Goal: Navigation & Orientation: Find specific page/section

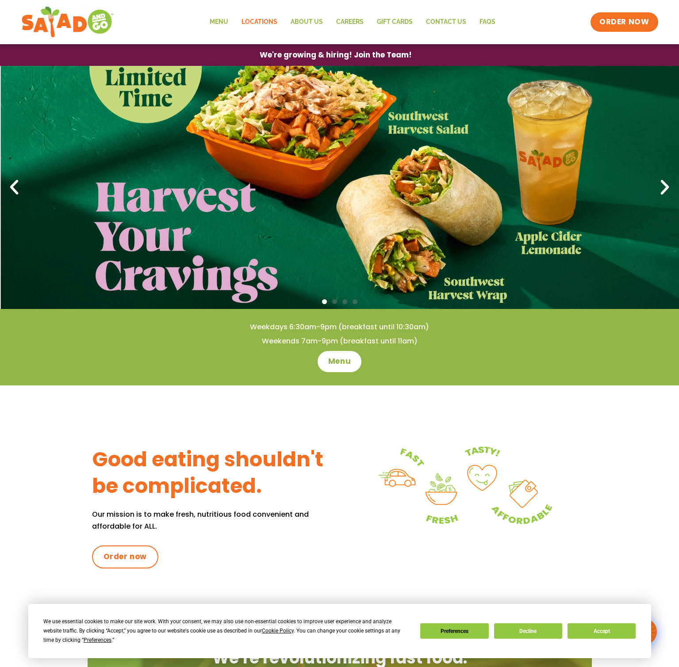
click at [275, 21] on link "Locations" at bounding box center [259, 22] width 49 height 20
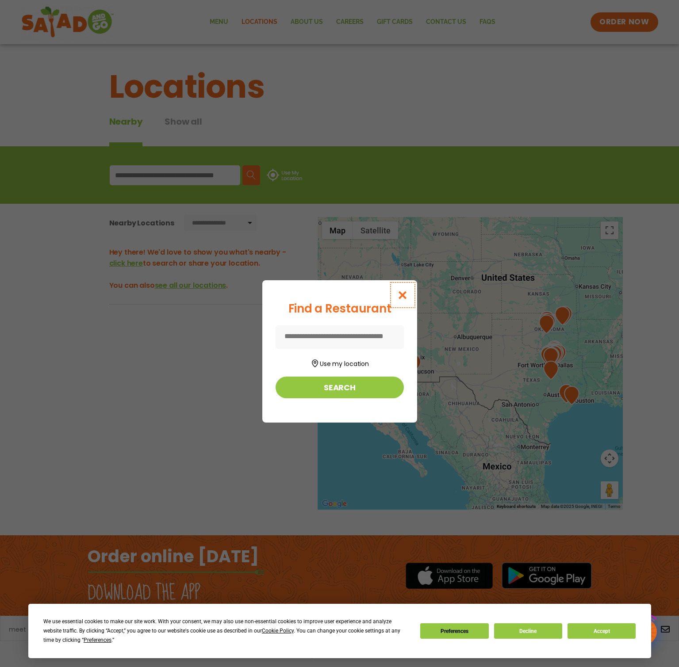
click at [417, 291] on button "Close modal" at bounding box center [402, 295] width 29 height 30
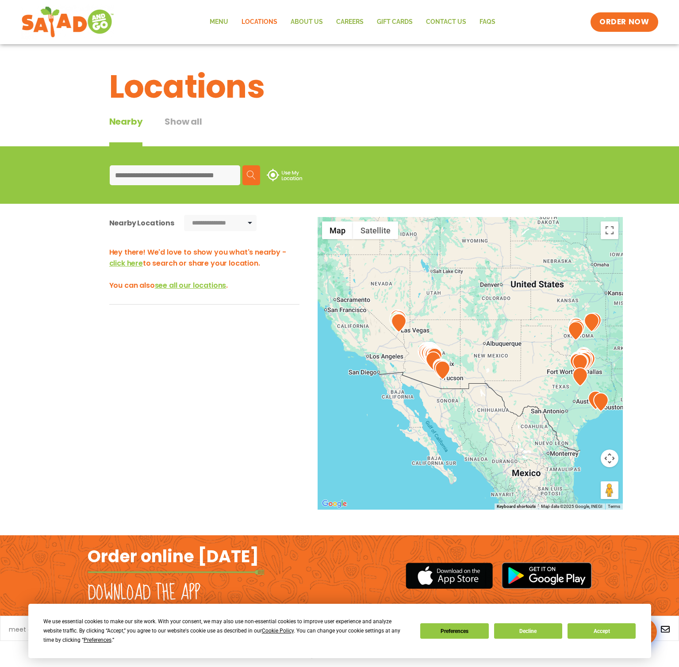
click at [499, 343] on div at bounding box center [469, 363] width 305 height 293
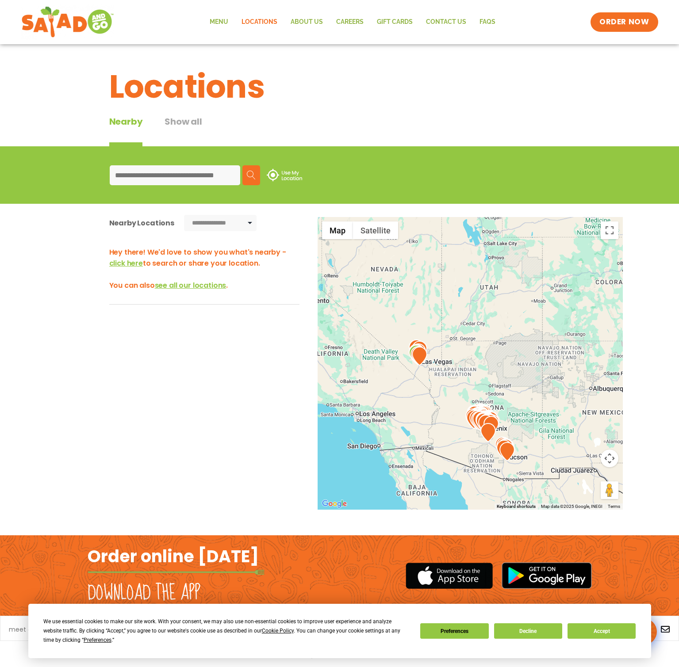
drag, startPoint x: 404, startPoint y: 326, endPoint x: 510, endPoint y: 394, distance: 126.7
click at [510, 394] on div at bounding box center [469, 363] width 305 height 293
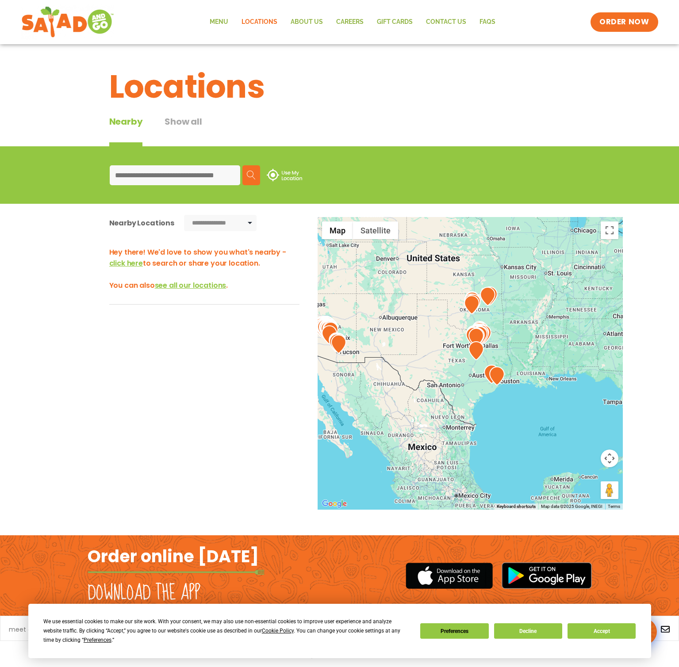
drag, startPoint x: 546, startPoint y: 384, endPoint x: 371, endPoint y: 311, distance: 190.1
click at [371, 311] on div at bounding box center [469, 363] width 305 height 293
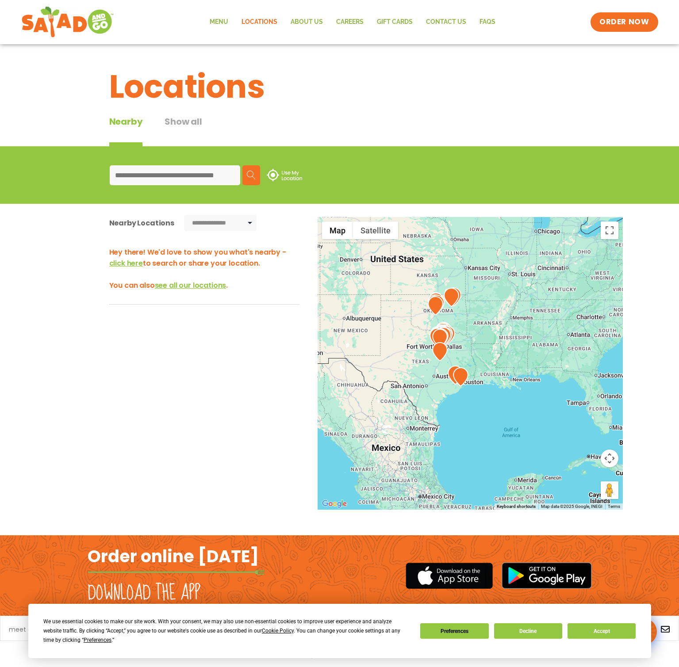
drag, startPoint x: 443, startPoint y: 338, endPoint x: 404, endPoint y: 340, distance: 39.4
click at [404, 340] on div at bounding box center [469, 363] width 305 height 293
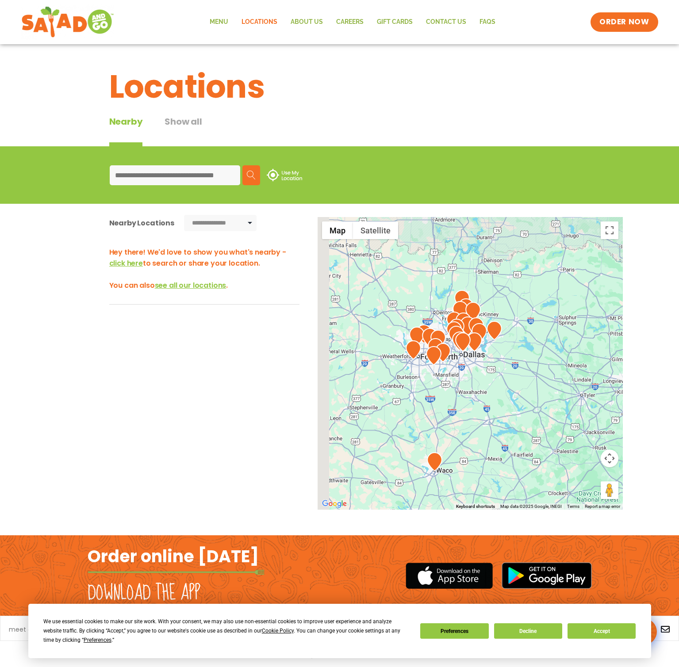
drag, startPoint x: 398, startPoint y: 333, endPoint x: 484, endPoint y: 384, distance: 100.1
click at [484, 384] on div at bounding box center [469, 363] width 305 height 293
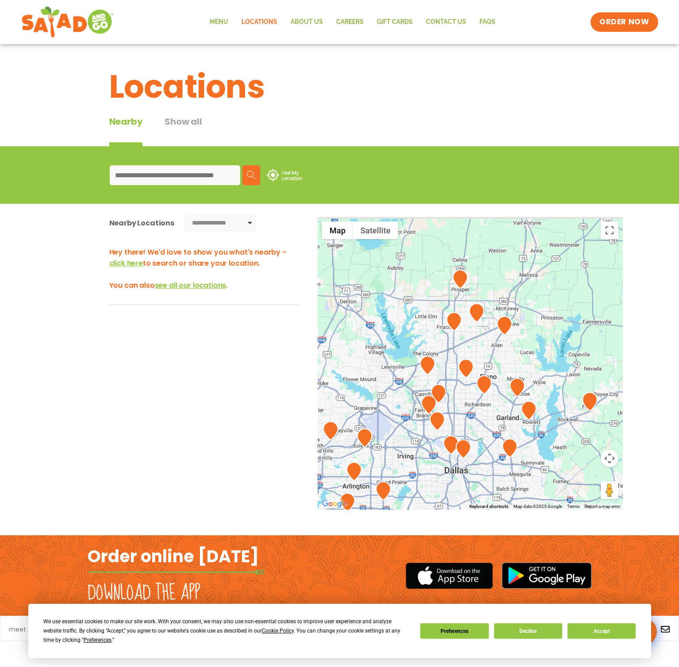
drag, startPoint x: 505, startPoint y: 322, endPoint x: 419, endPoint y: 441, distance: 146.6
click at [417, 447] on div at bounding box center [469, 363] width 305 height 293
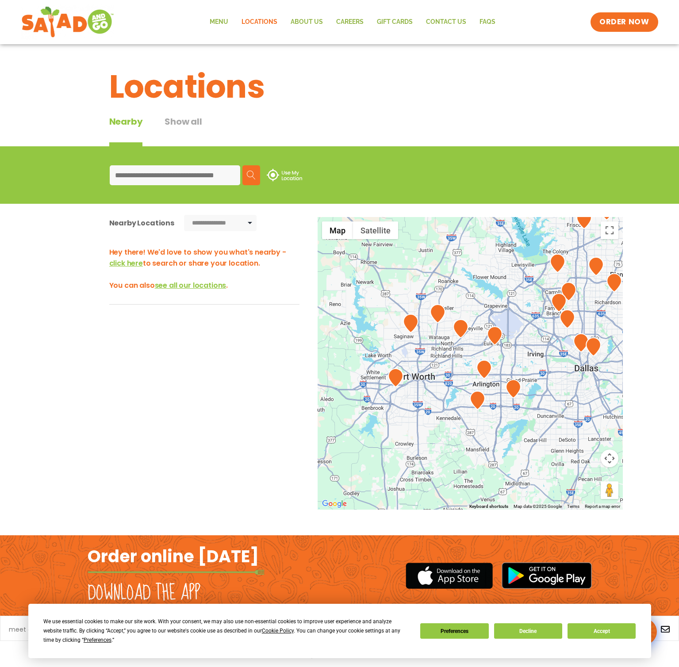
drag, startPoint x: 443, startPoint y: 348, endPoint x: 619, endPoint y: 206, distance: 225.8
click at [619, 217] on div at bounding box center [469, 363] width 305 height 293
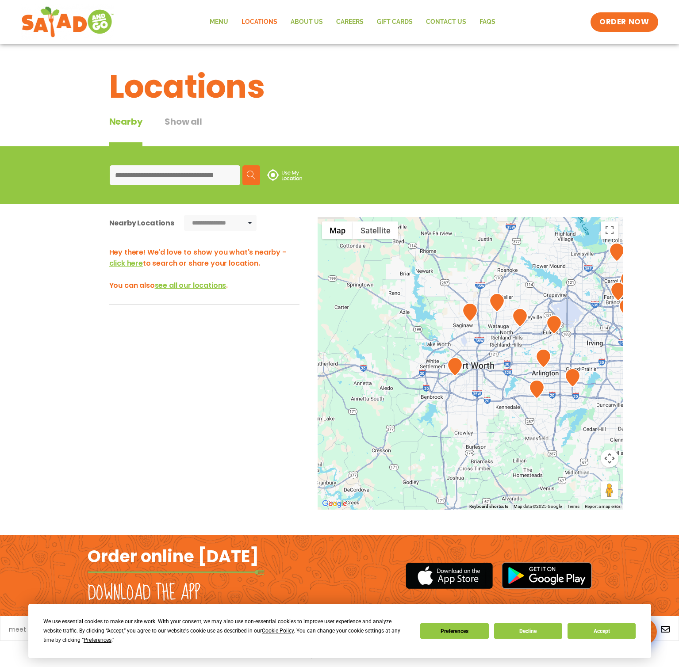
drag, startPoint x: 514, startPoint y: 323, endPoint x: 510, endPoint y: 368, distance: 45.3
click at [511, 368] on div at bounding box center [469, 363] width 305 height 293
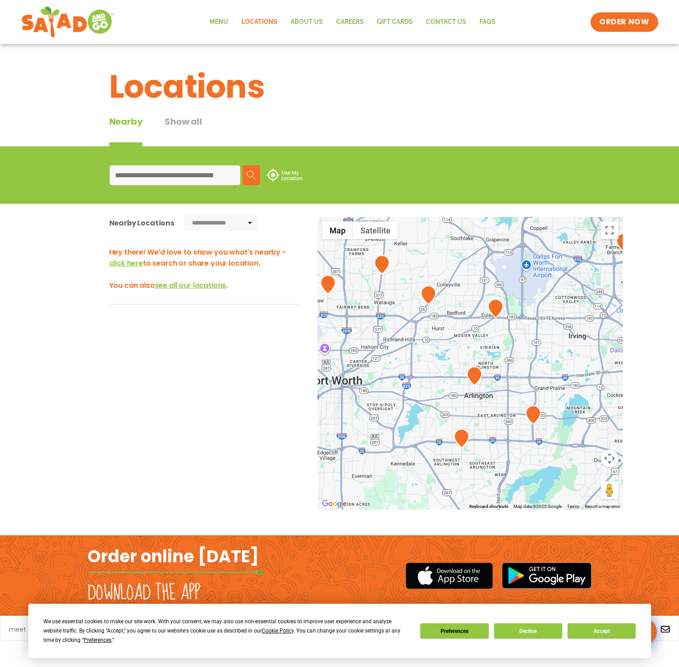
drag, startPoint x: 506, startPoint y: 330, endPoint x: 464, endPoint y: 352, distance: 47.3
click at [403, 338] on div at bounding box center [469, 363] width 305 height 293
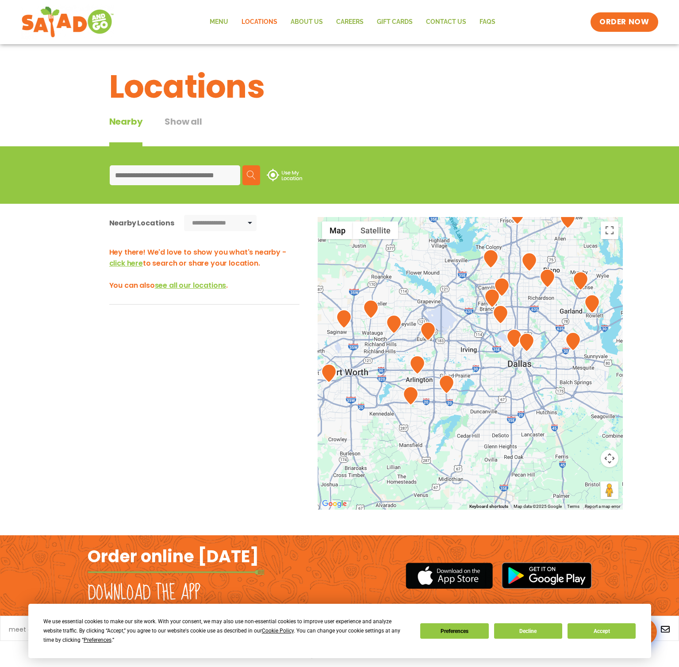
drag, startPoint x: 545, startPoint y: 383, endPoint x: 467, endPoint y: 379, distance: 77.5
click at [467, 379] on div at bounding box center [469, 363] width 305 height 293
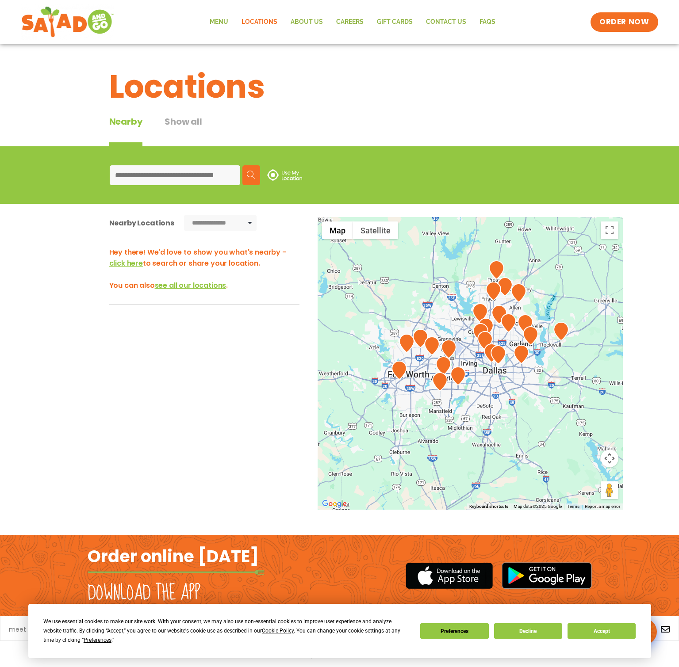
click at [325, 97] on h1 "Locations" at bounding box center [339, 87] width 461 height 48
